Goal: Navigation & Orientation: Find specific page/section

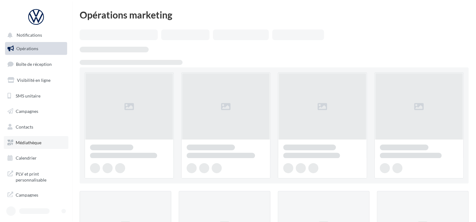
click at [26, 141] on span "Médiathèque" at bounding box center [29, 142] width 26 height 5
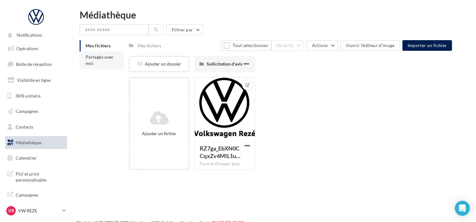
click at [94, 61] on li "Partagés avec moi" at bounding box center [102, 60] width 44 height 18
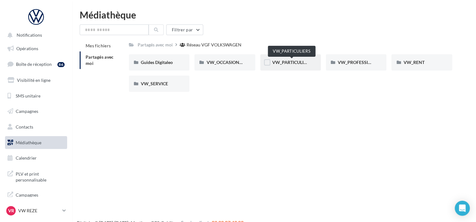
click at [287, 63] on span "VW_PARTICULIERS" at bounding box center [291, 62] width 39 height 5
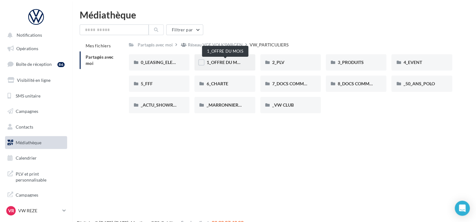
click at [225, 62] on span "1_OFFRE DU MOIS" at bounding box center [225, 62] width 38 height 5
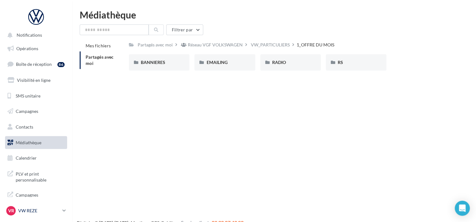
click at [46, 212] on p "VW REZE" at bounding box center [39, 210] width 42 height 6
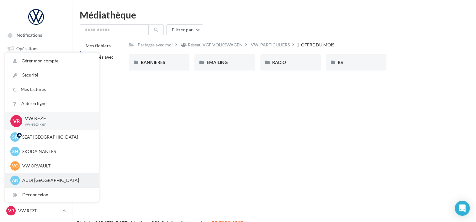
scroll to position [14, 0]
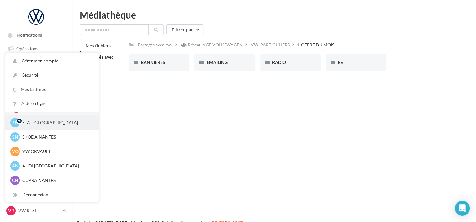
click at [45, 122] on p "SEAT NANTES" at bounding box center [56, 122] width 69 height 6
